Goal: Information Seeking & Learning: Learn about a topic

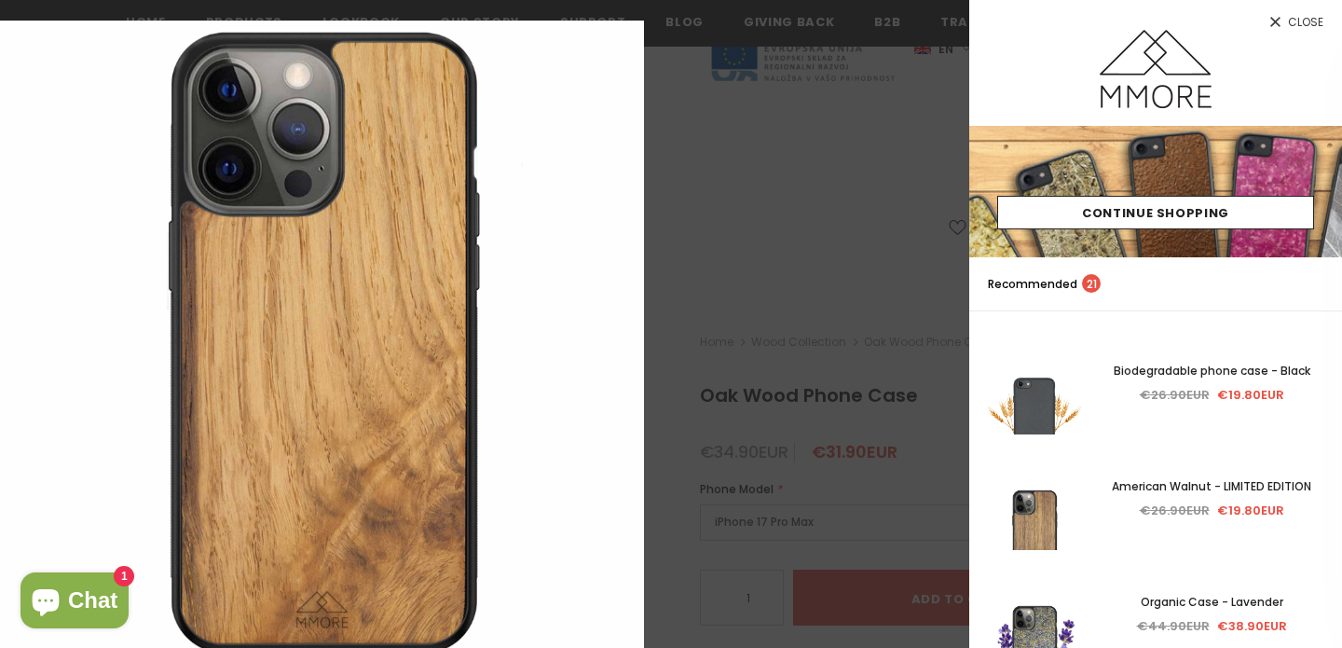
scroll to position [285, 0]
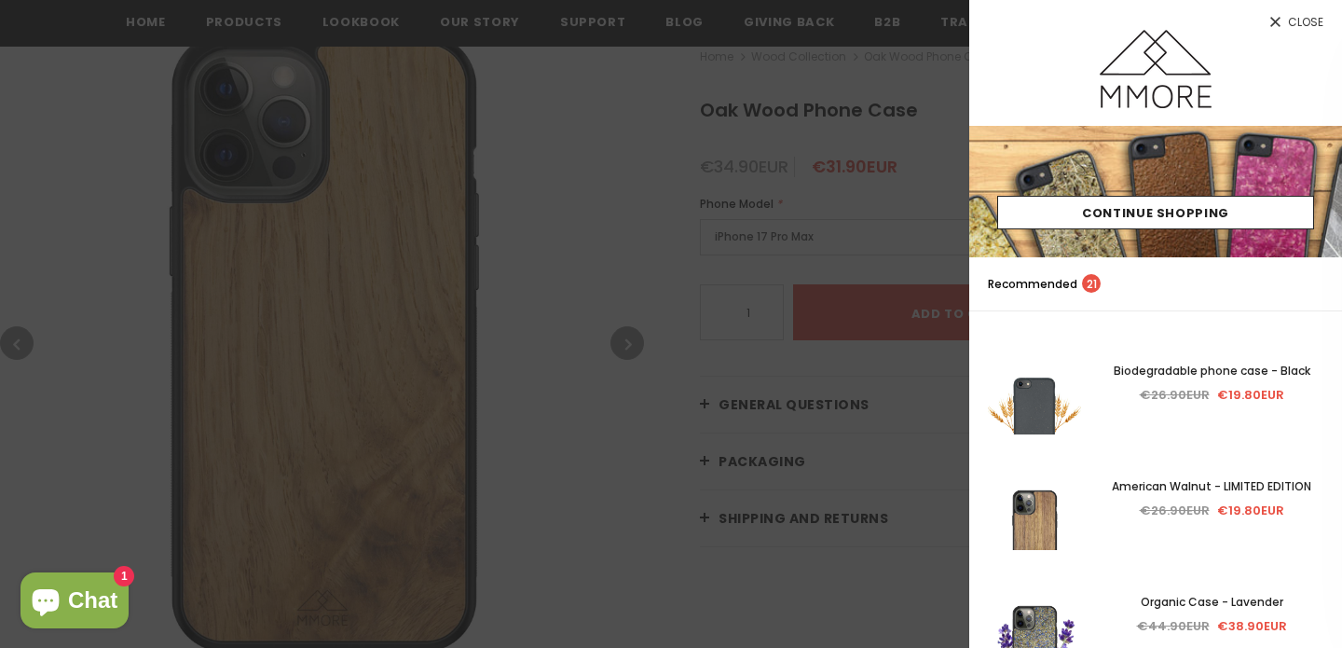
click at [640, 205] on div at bounding box center [671, 324] width 1342 height 648
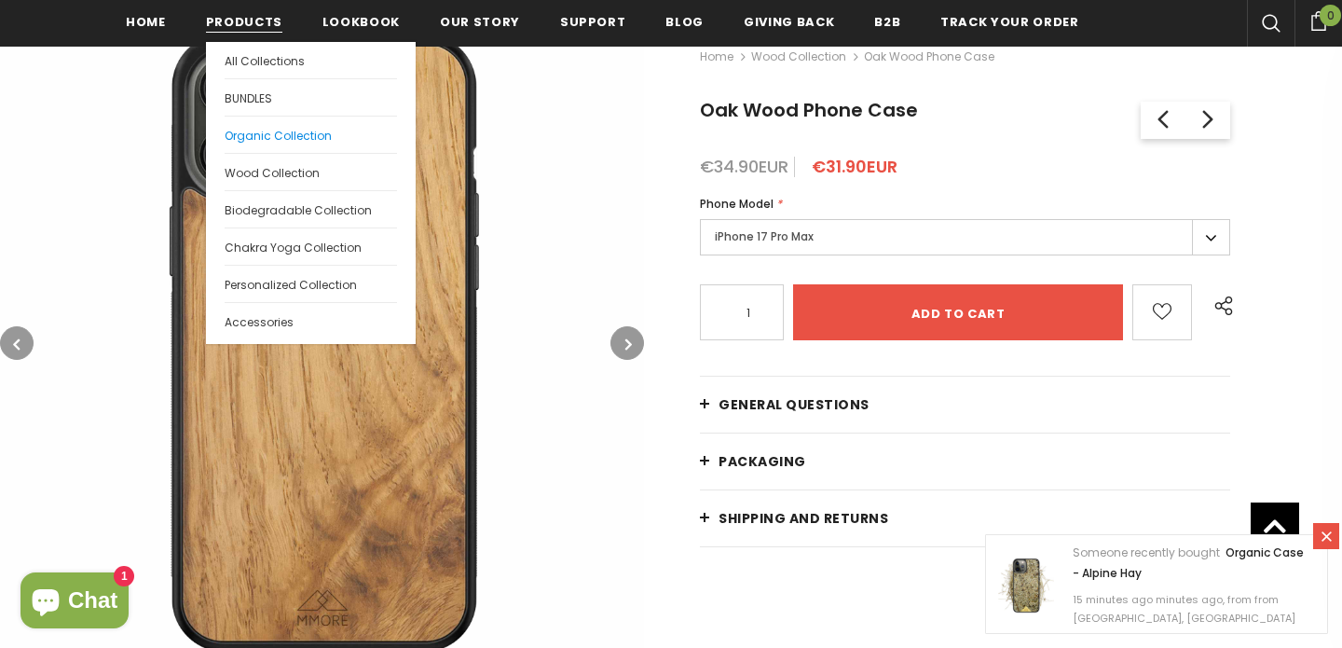
click at [262, 141] on span "Organic Collection" at bounding box center [278, 136] width 107 height 16
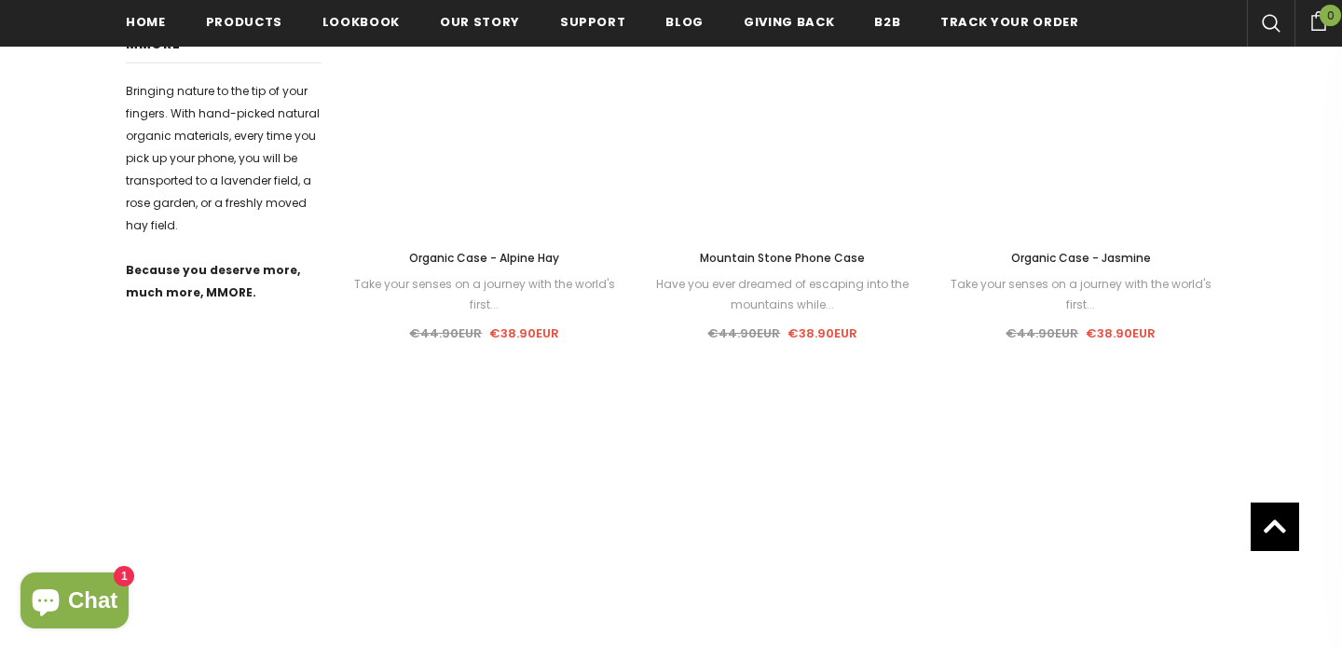
scroll to position [1409, 0]
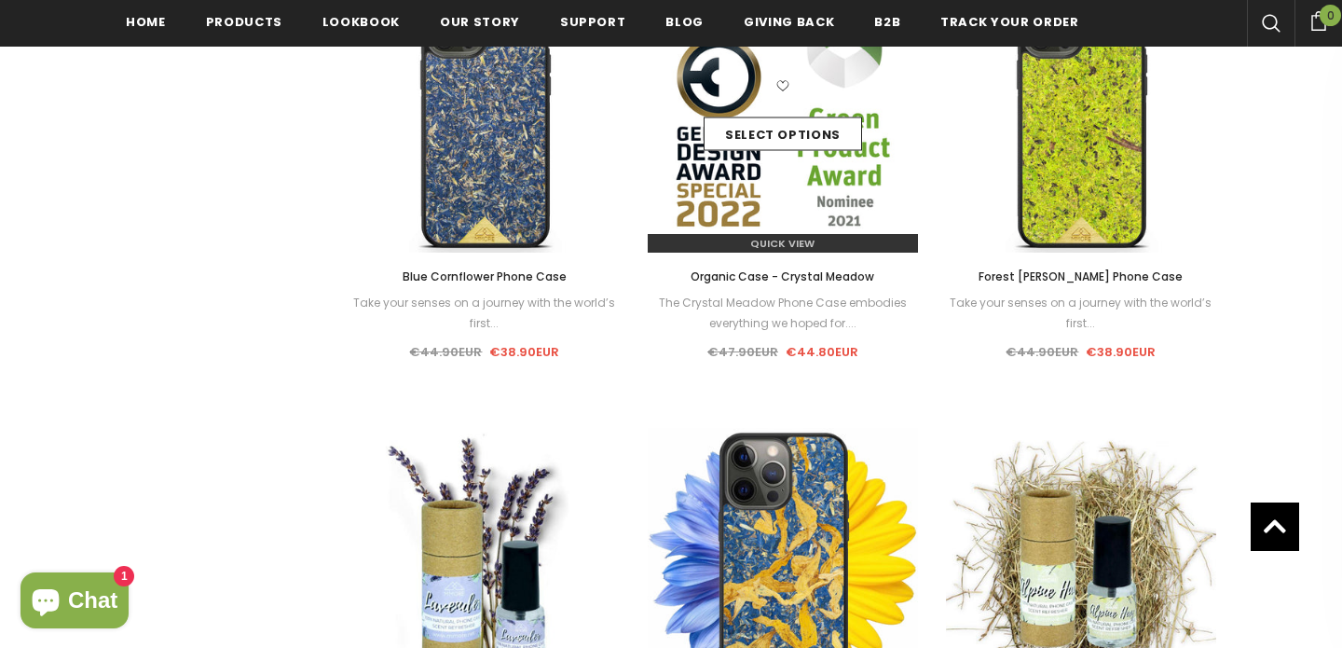
click at [710, 189] on img at bounding box center [783, 117] width 270 height 270
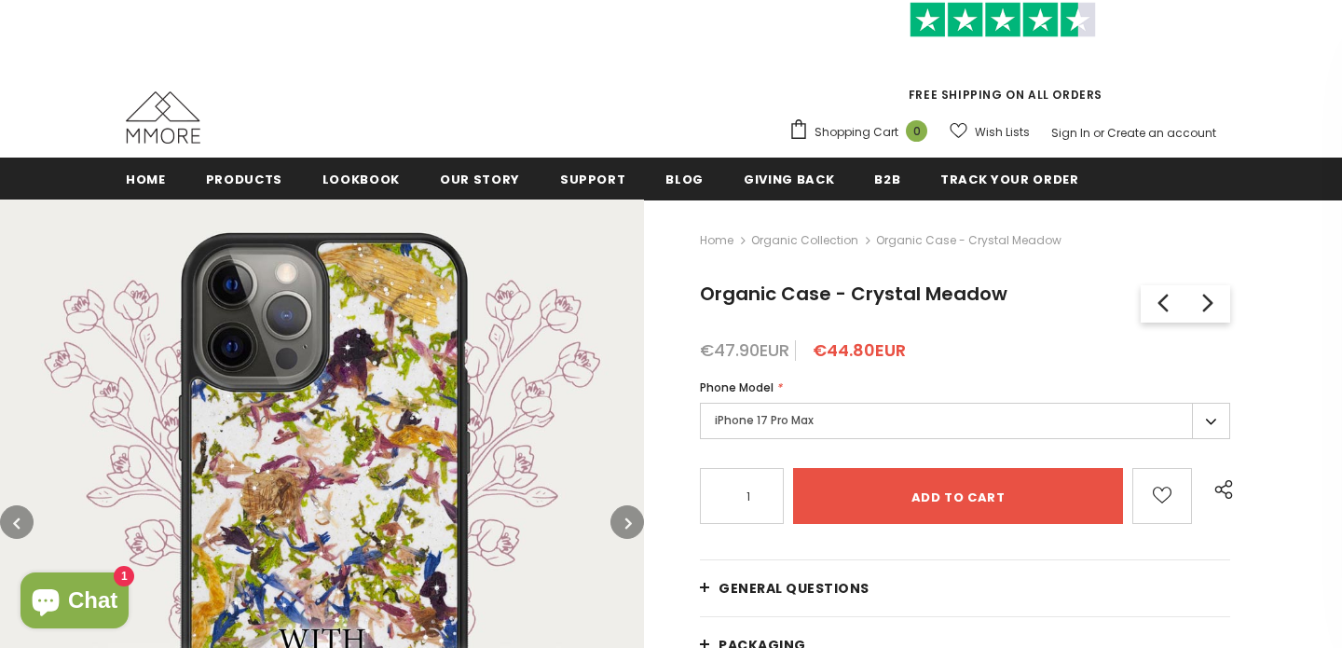
scroll to position [304, 0]
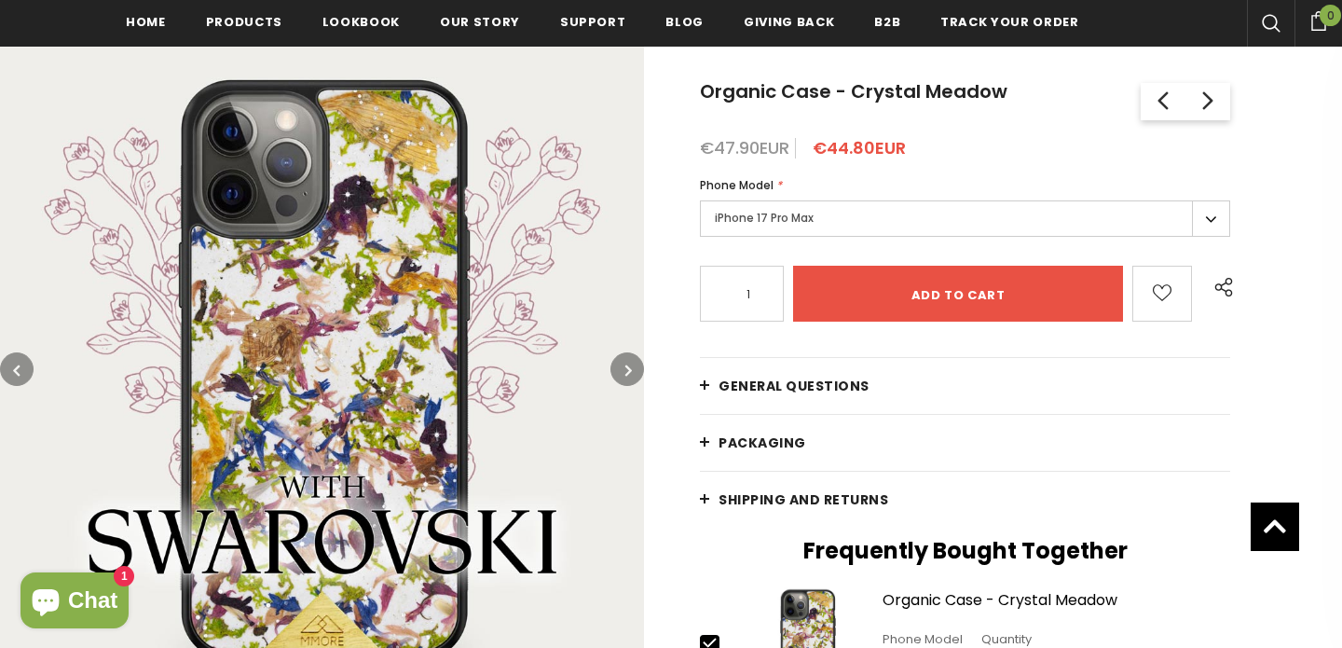
click at [623, 366] on button "button" at bounding box center [627, 369] width 34 height 34
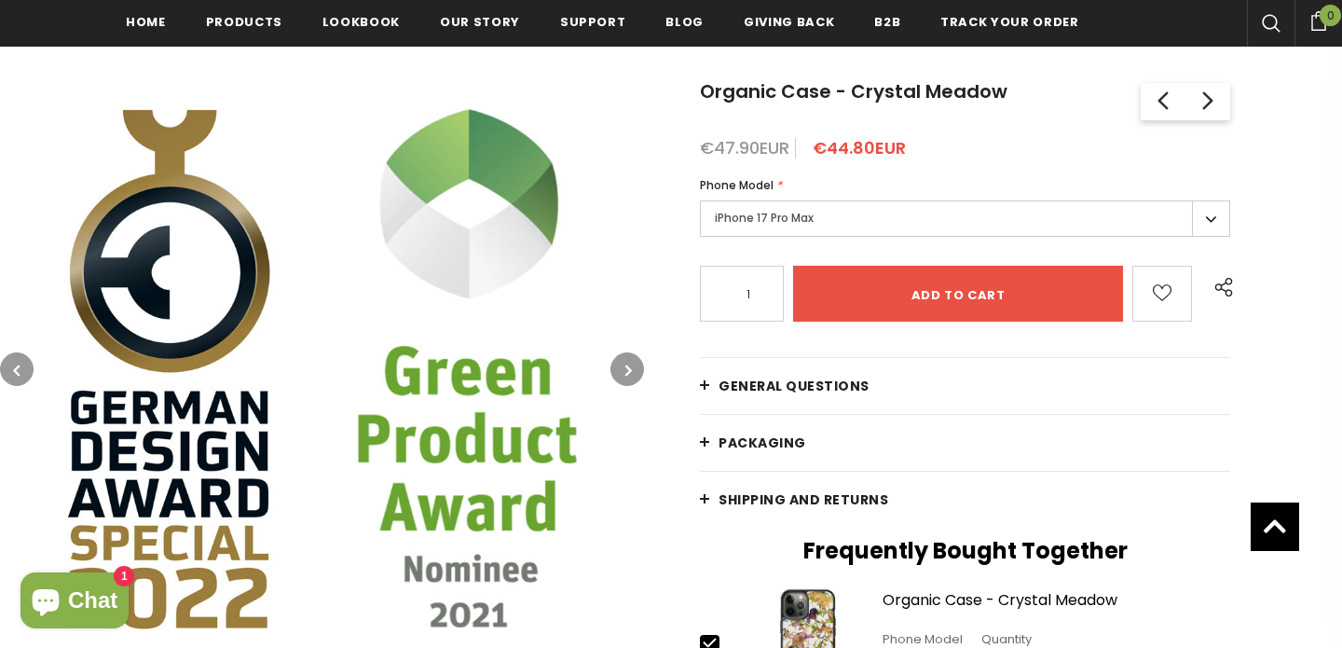
click at [623, 366] on button "button" at bounding box center [627, 369] width 34 height 34
